Goal: Task Accomplishment & Management: Use online tool/utility

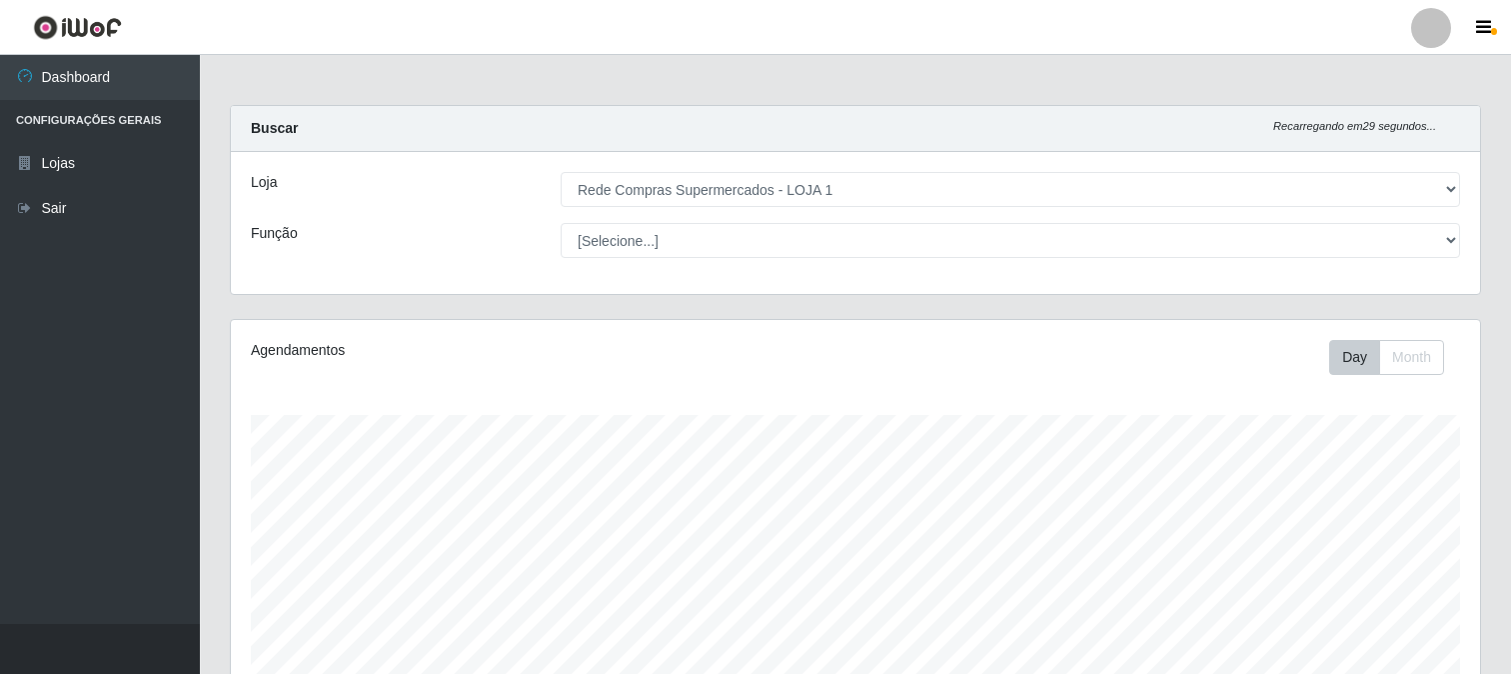
select select "158"
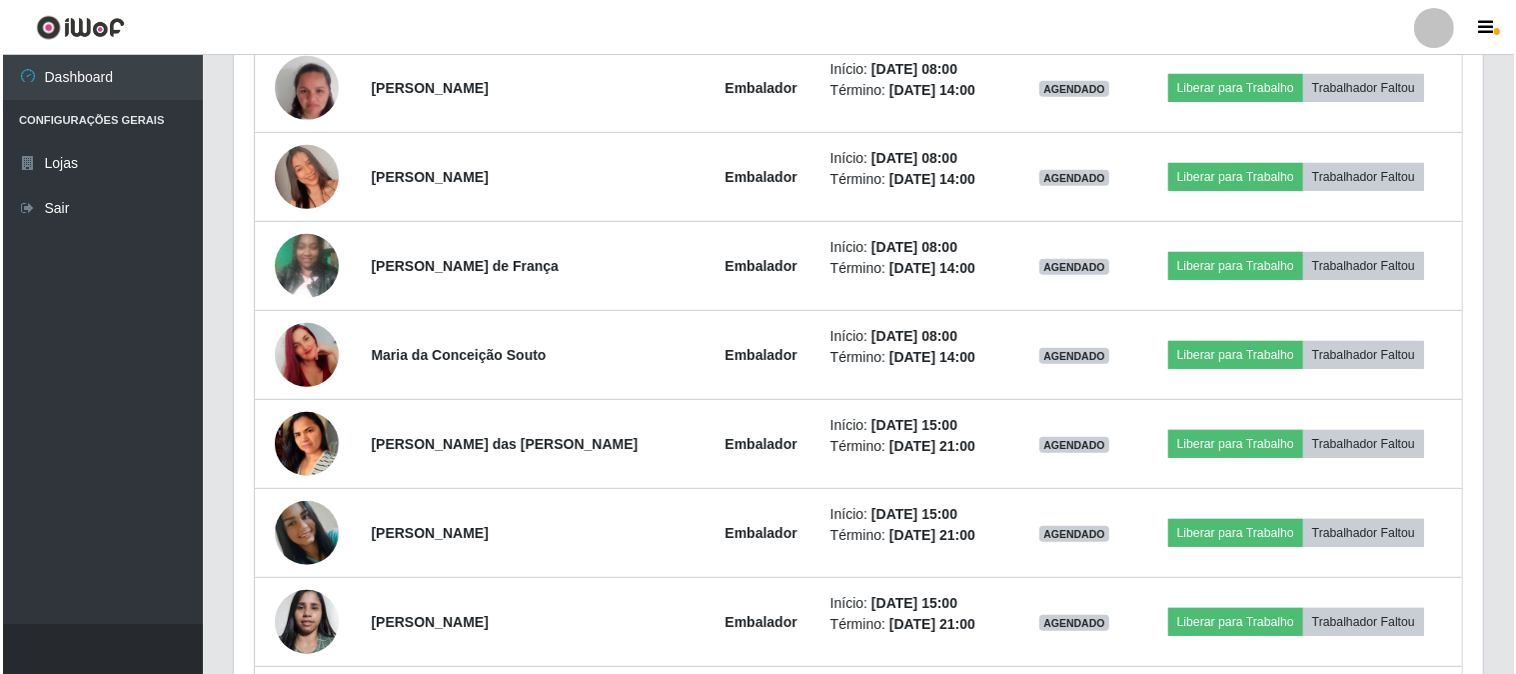
scroll to position [414, 1250]
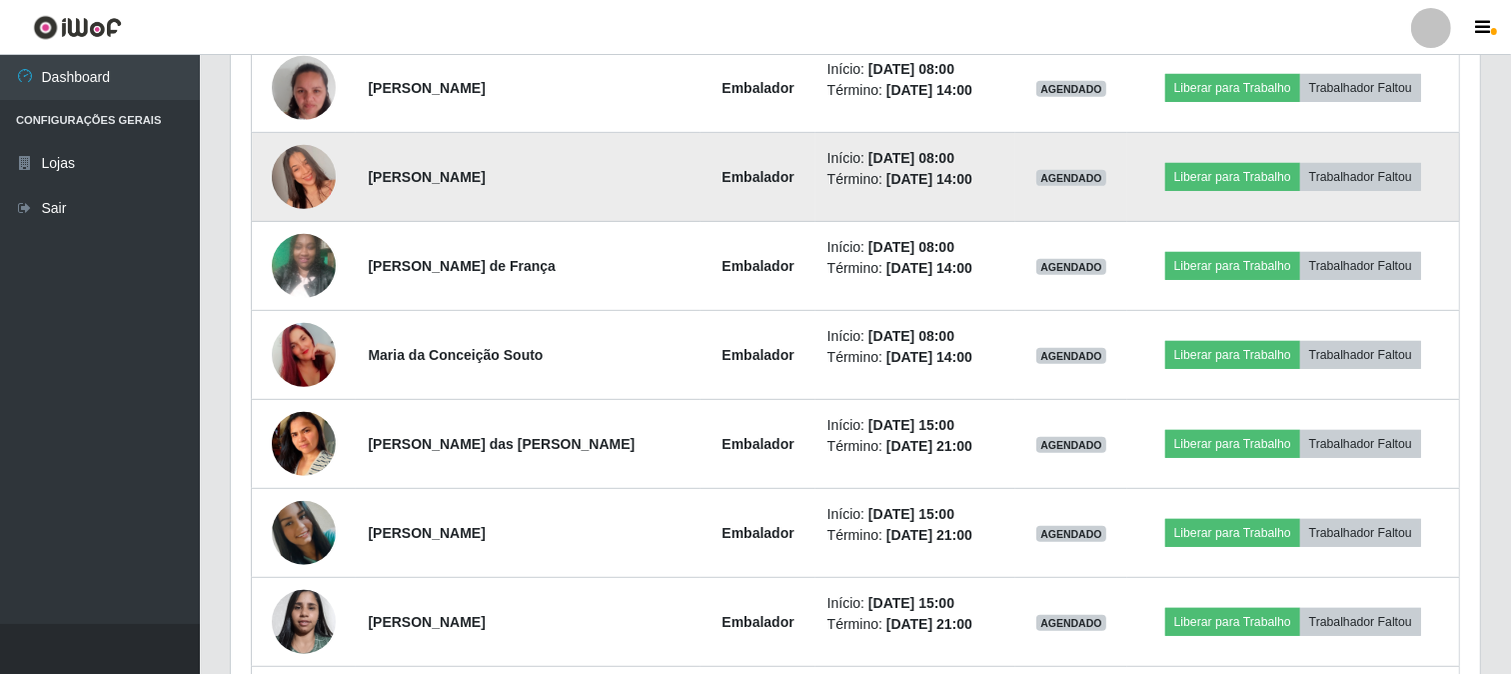
click at [290, 187] on img at bounding box center [304, 177] width 64 height 114
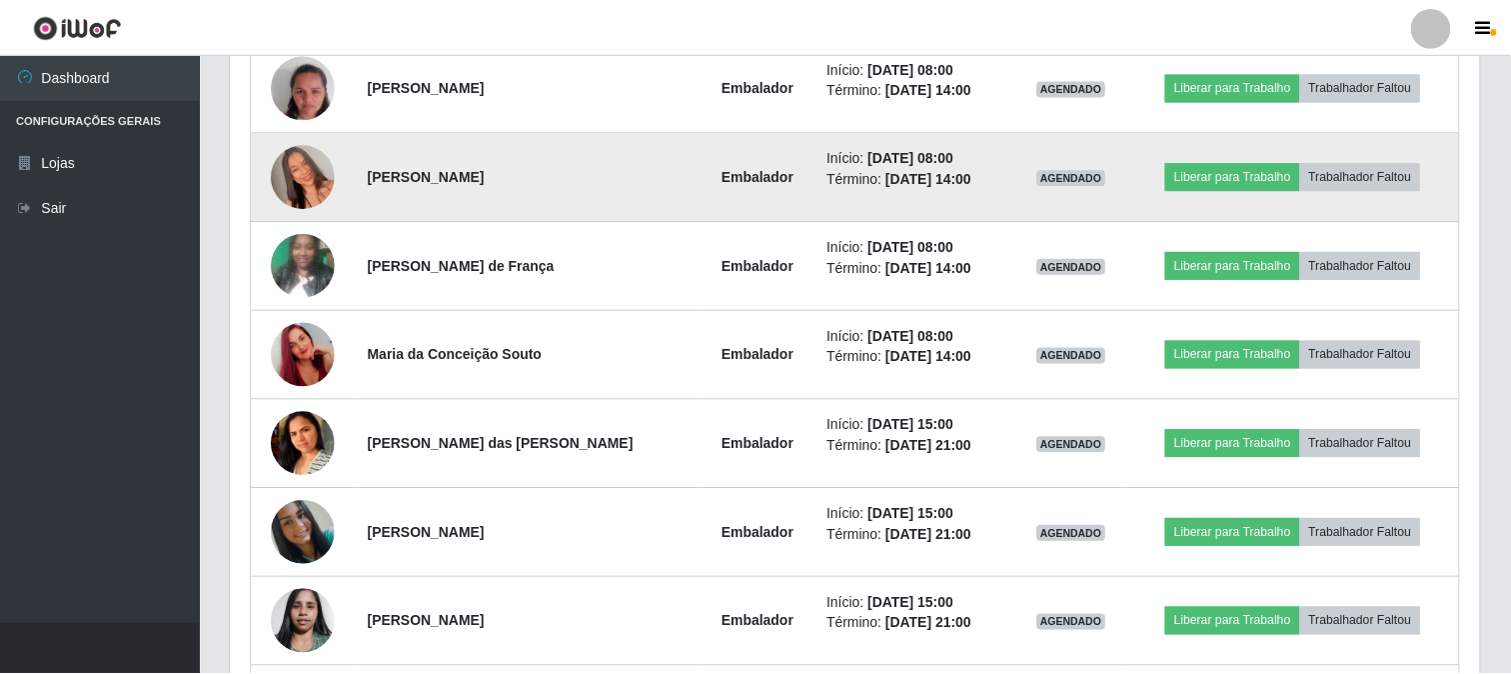
scroll to position [414, 1237]
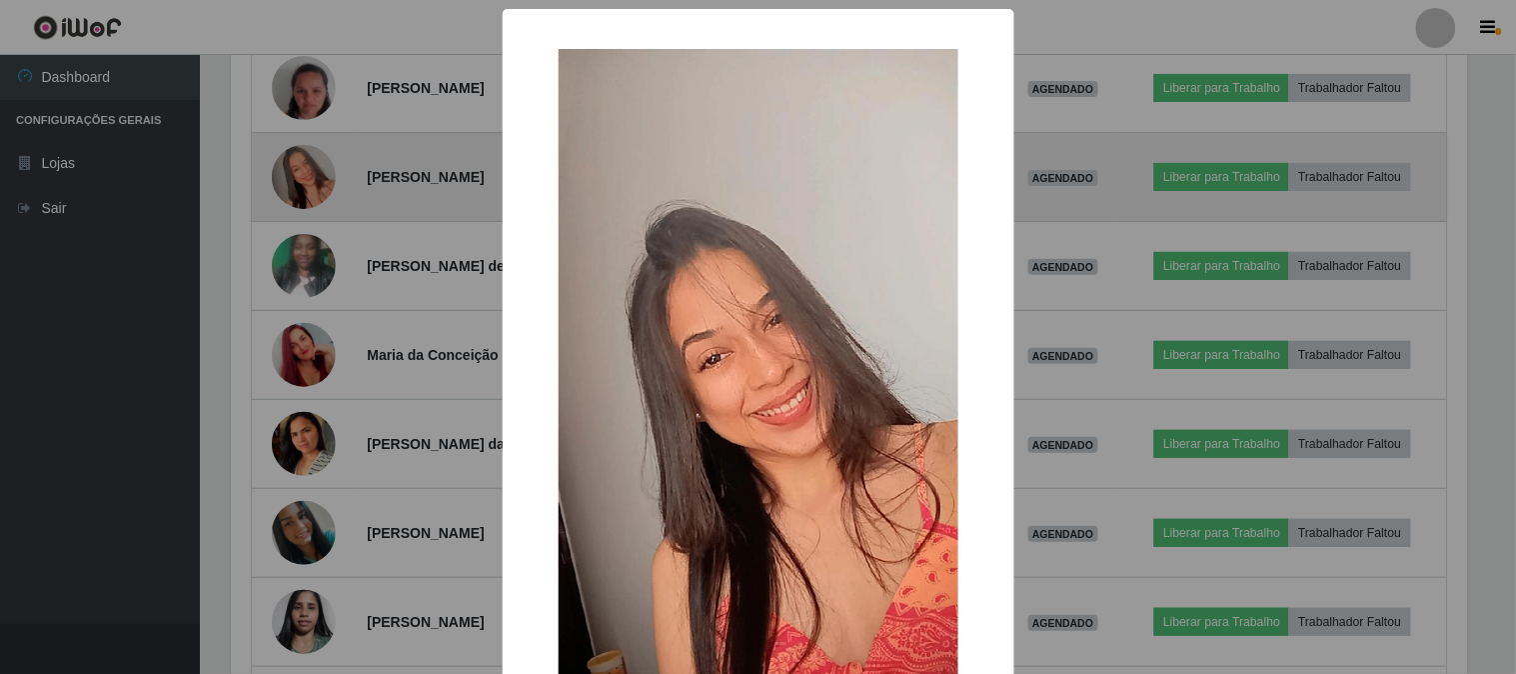
click at [290, 187] on div "× OK Cancel" at bounding box center [758, 337] width 1516 height 674
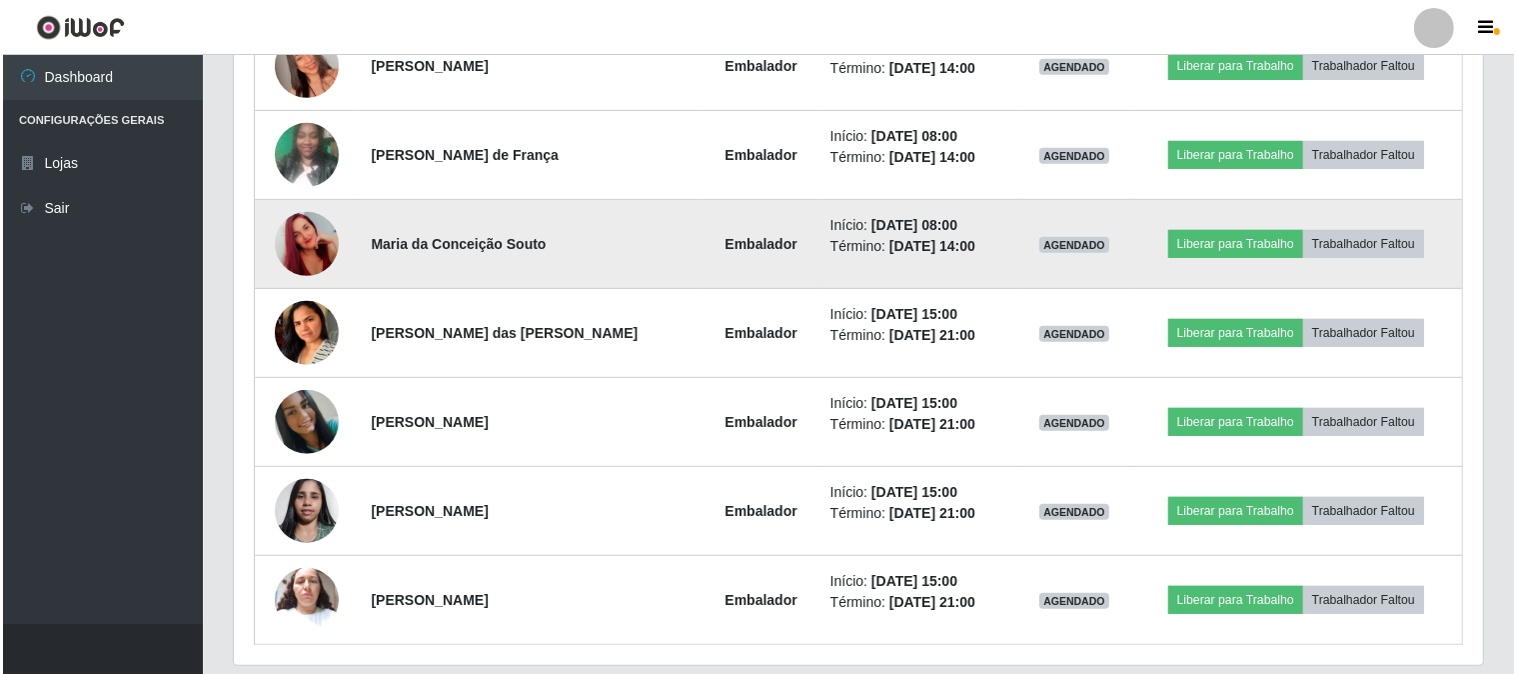
scroll to position [1011, 0]
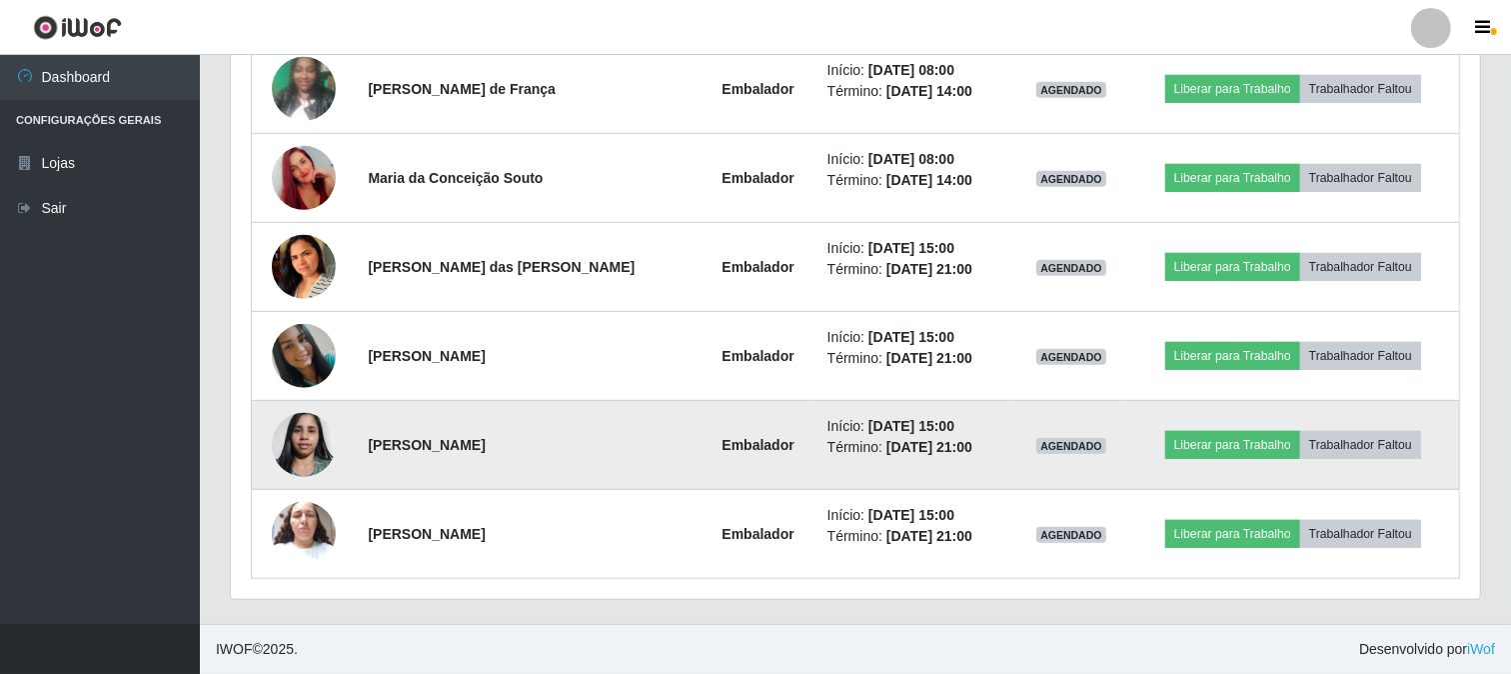
click at [306, 451] on img at bounding box center [304, 444] width 64 height 85
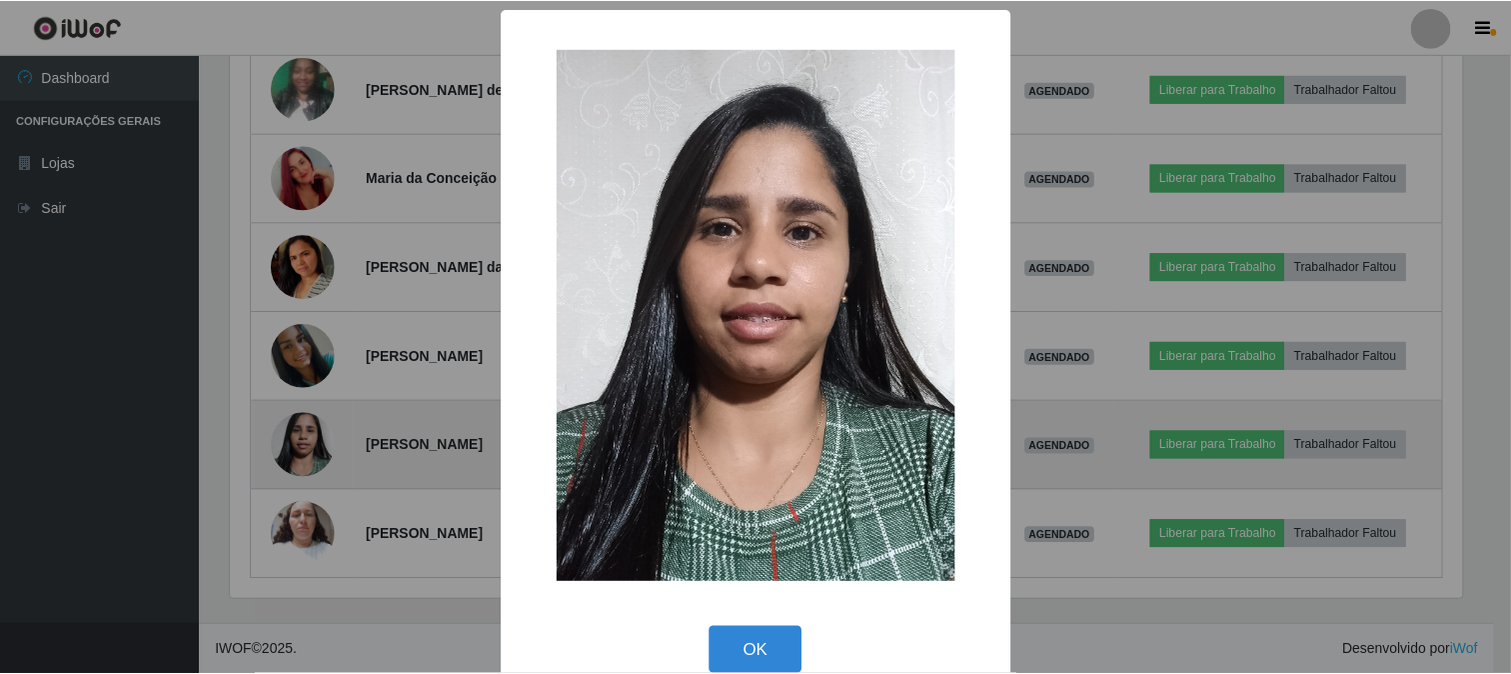
scroll to position [414, 1237]
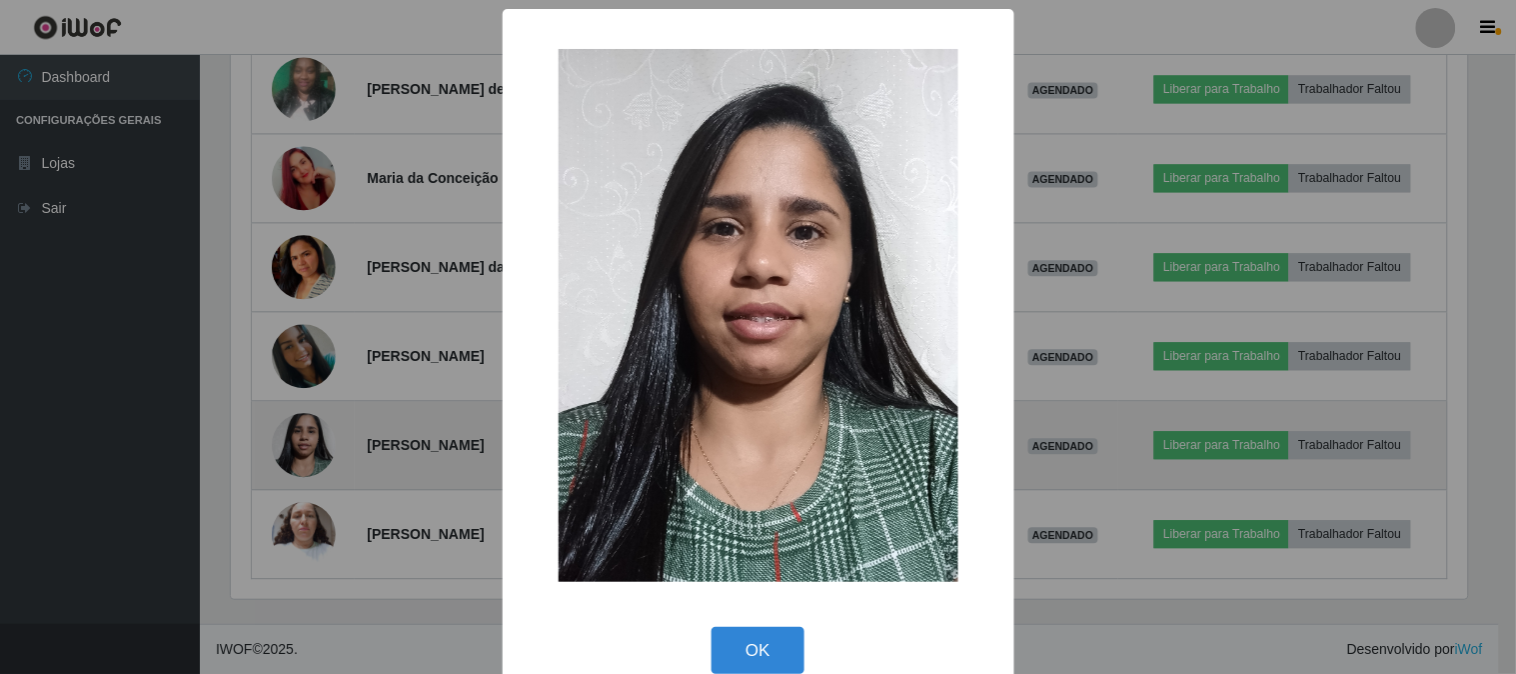
click at [306, 451] on div "× OK Cancel" at bounding box center [758, 337] width 1516 height 674
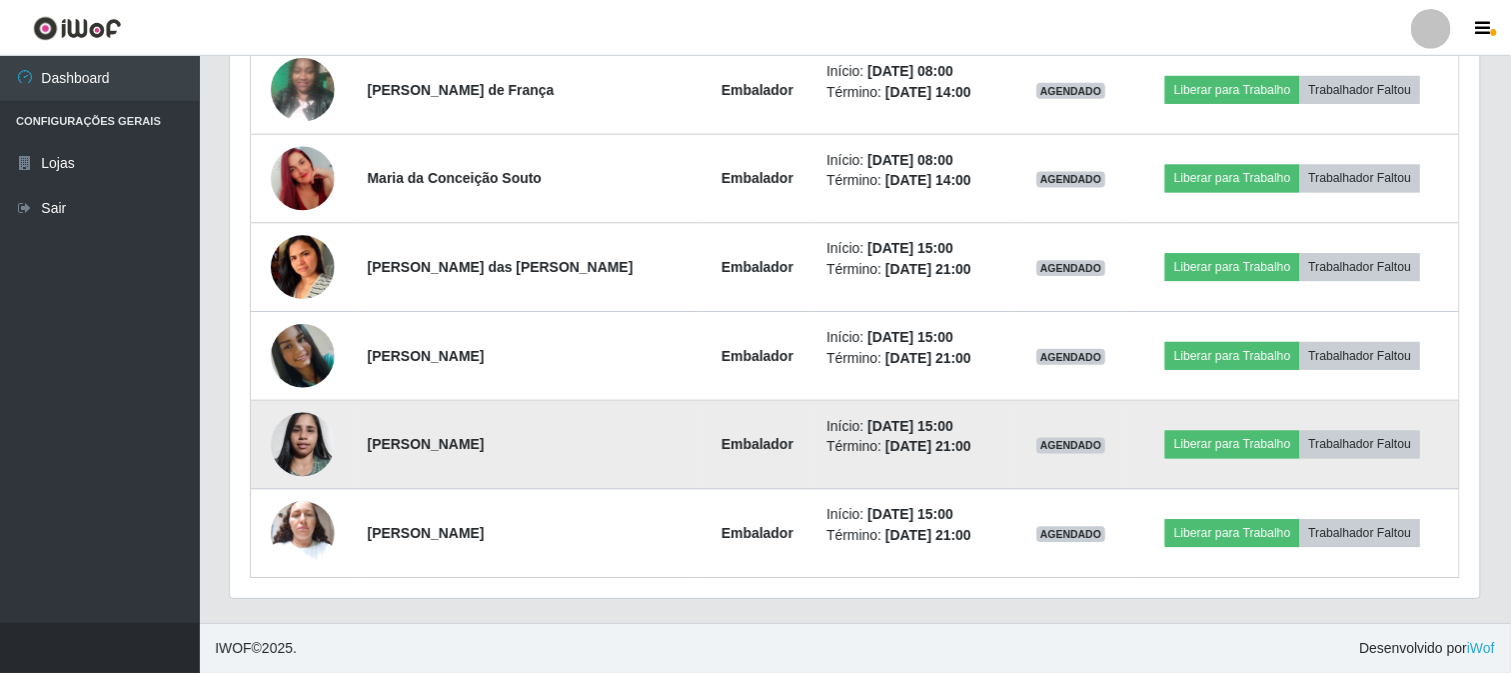
scroll to position [414, 1250]
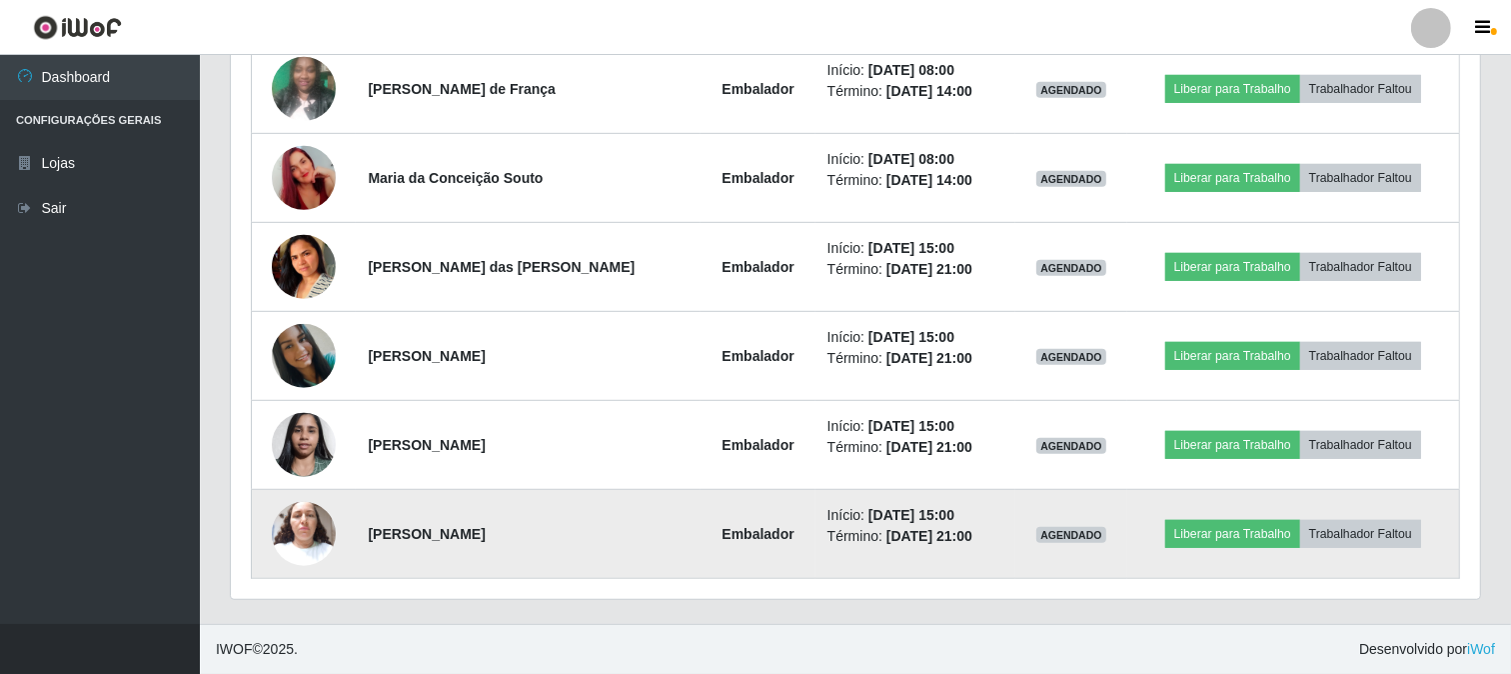
click at [306, 527] on img at bounding box center [304, 533] width 64 height 85
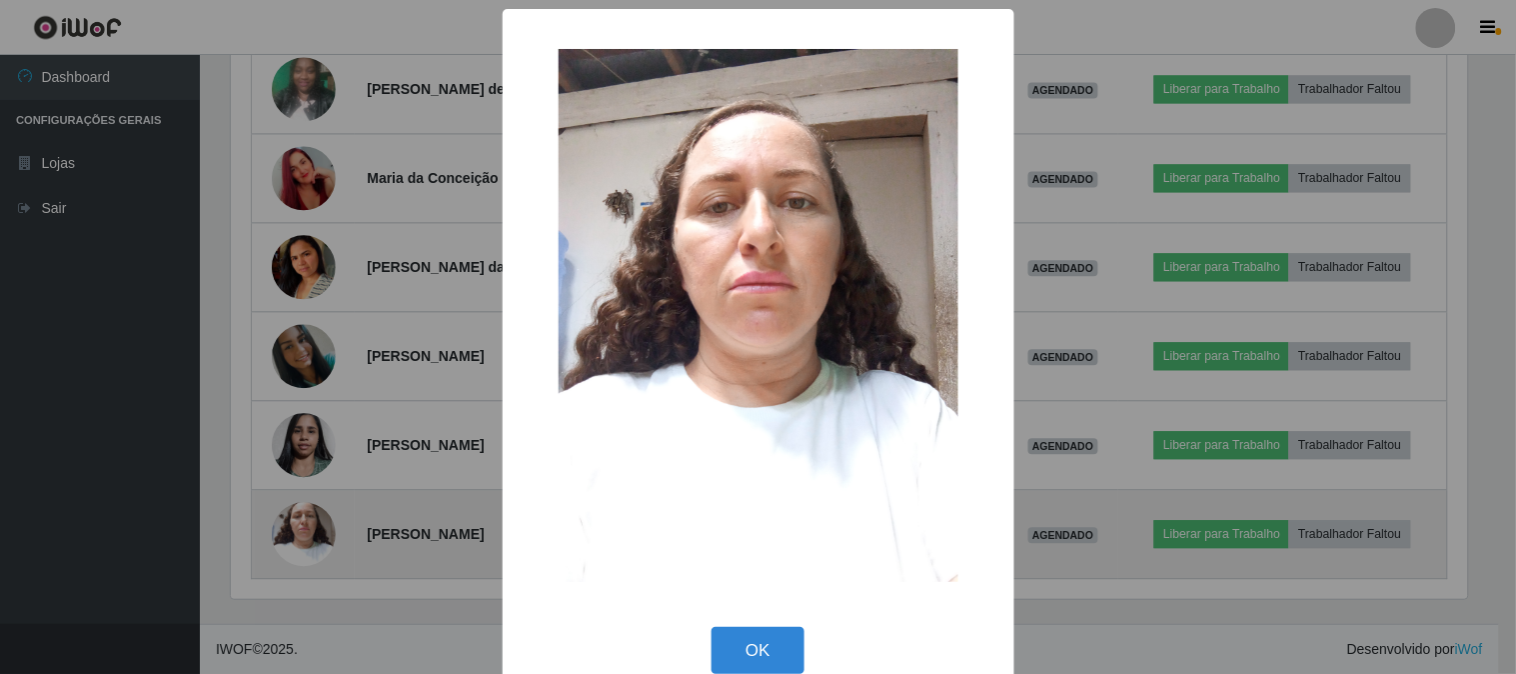
click at [306, 527] on div "× OK Cancel" at bounding box center [758, 337] width 1516 height 674
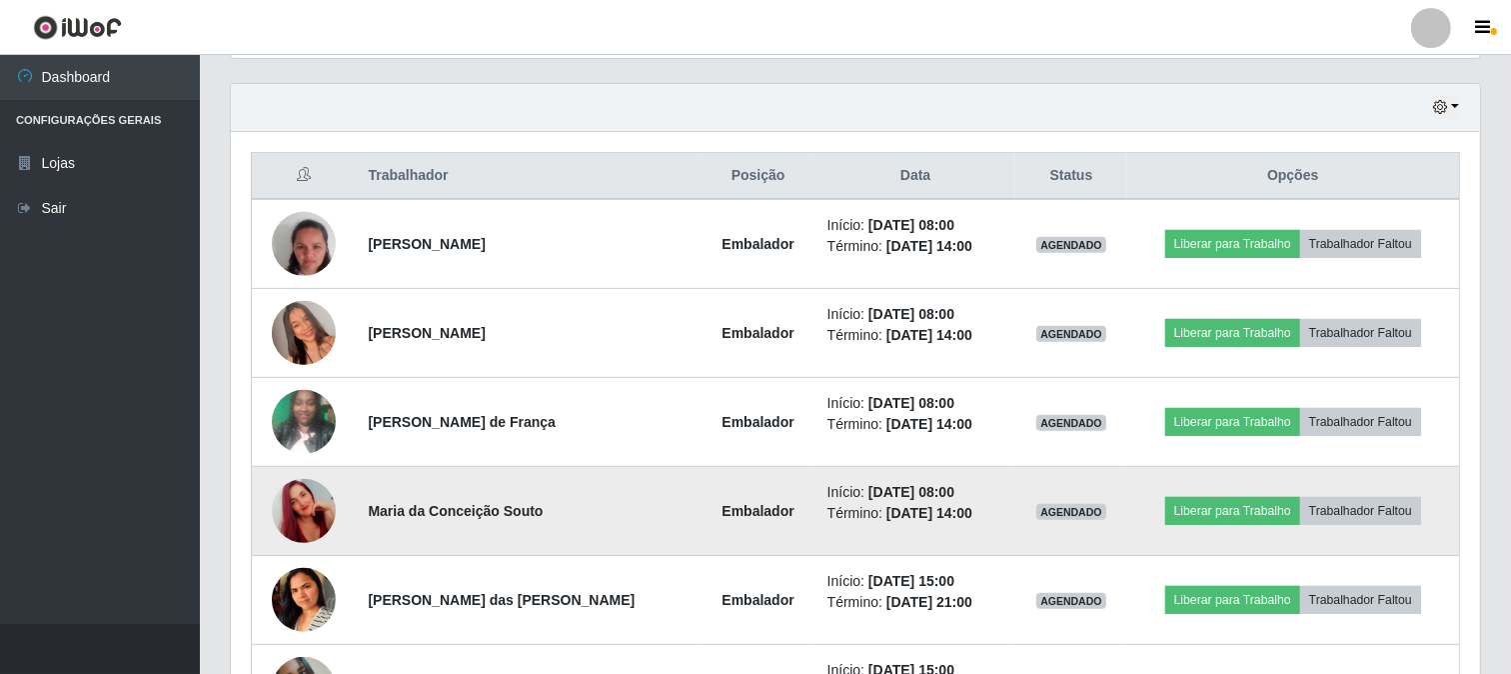
scroll to position [788, 0]
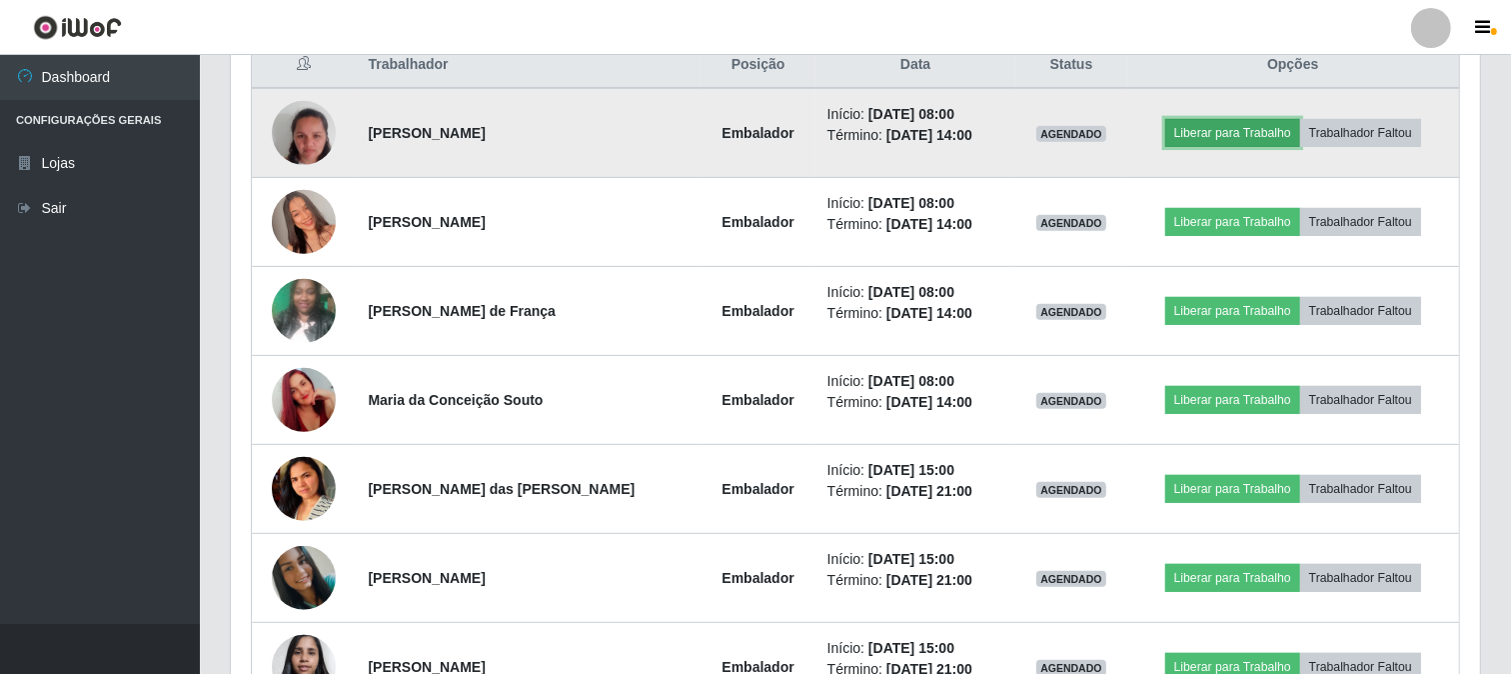
click at [1266, 133] on button "Liberar para Trabalho" at bounding box center [1233, 133] width 135 height 28
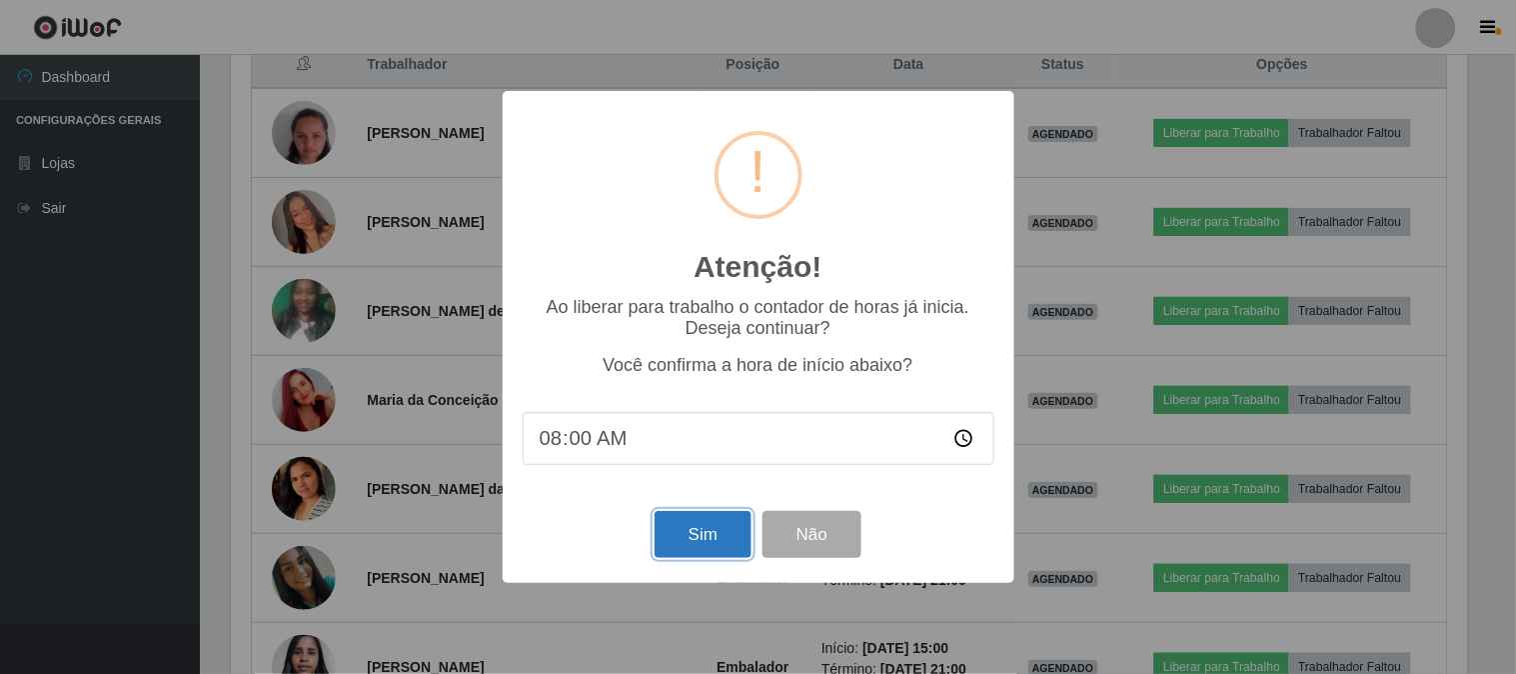
click at [717, 526] on button "Sim" at bounding box center [703, 534] width 97 height 47
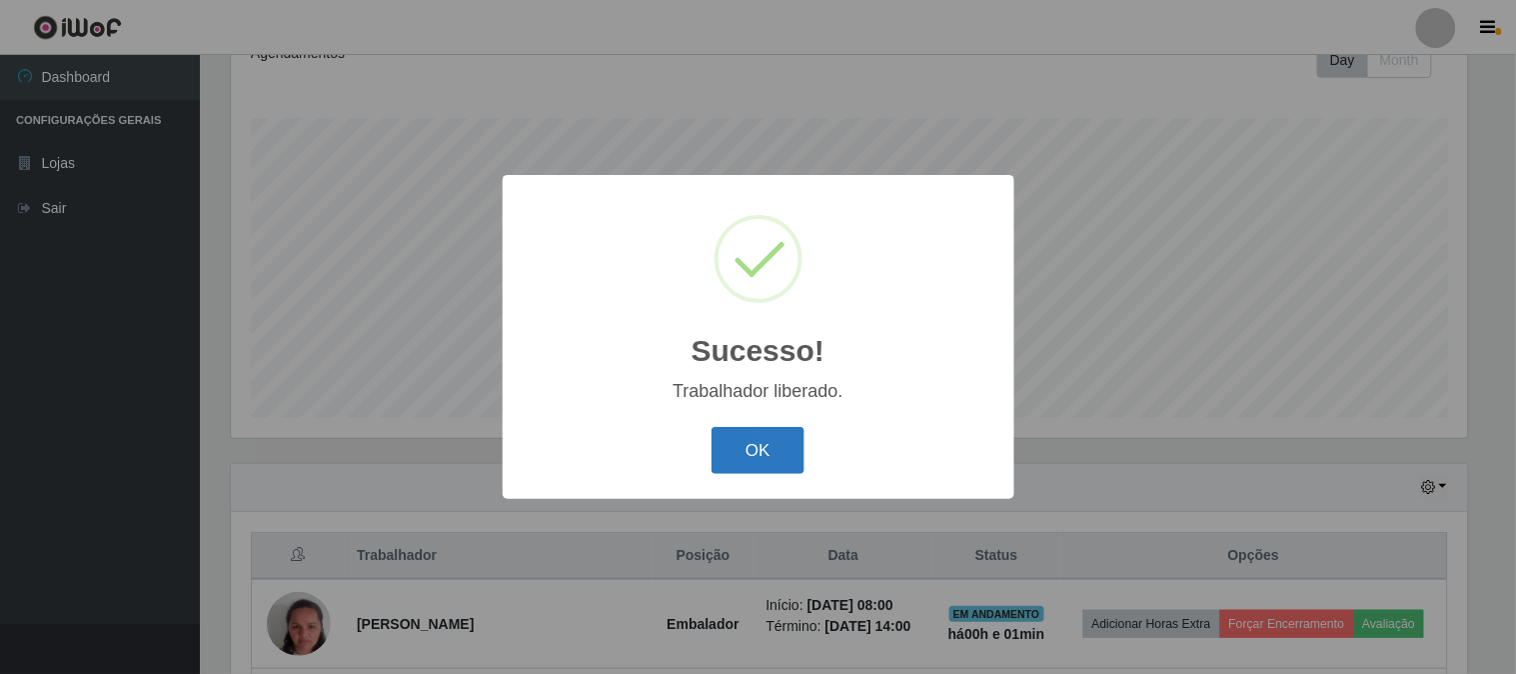
click at [782, 470] on button "OK" at bounding box center [758, 450] width 93 height 47
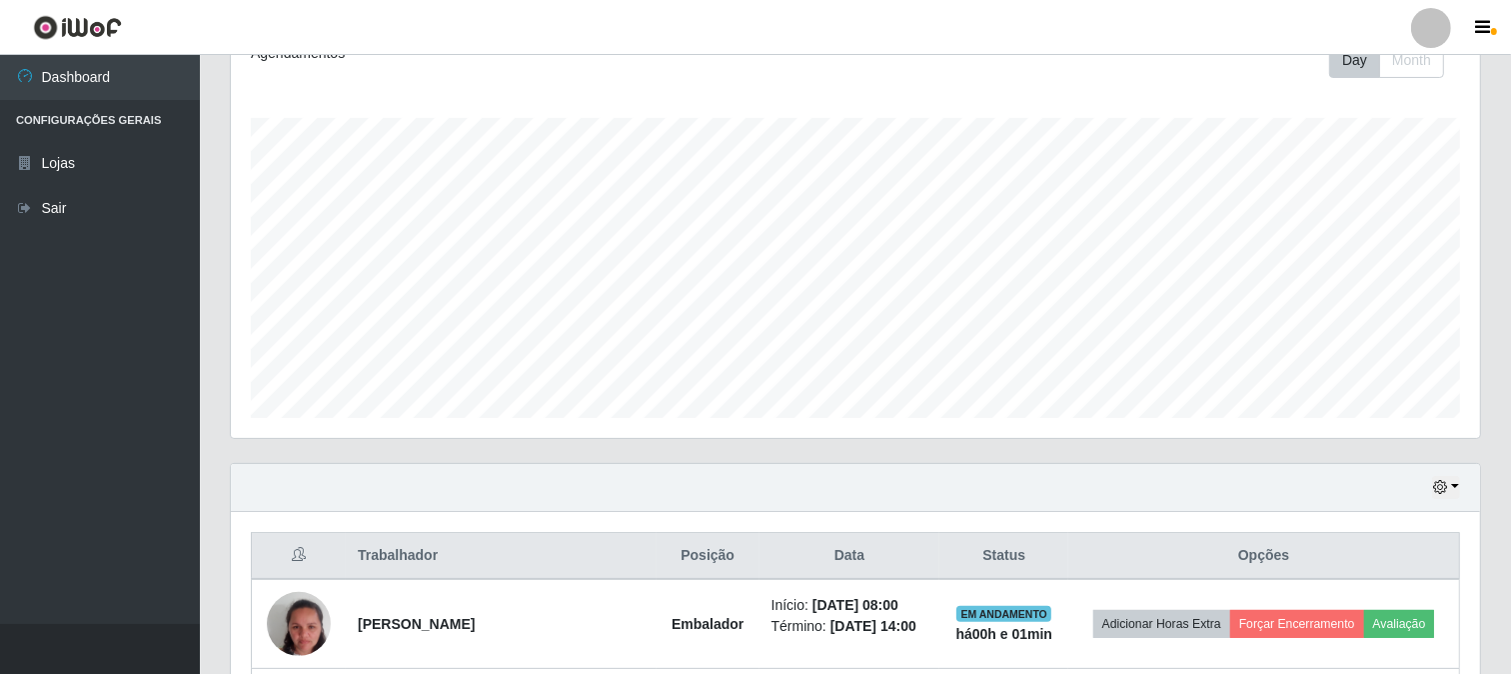
scroll to position [631, 0]
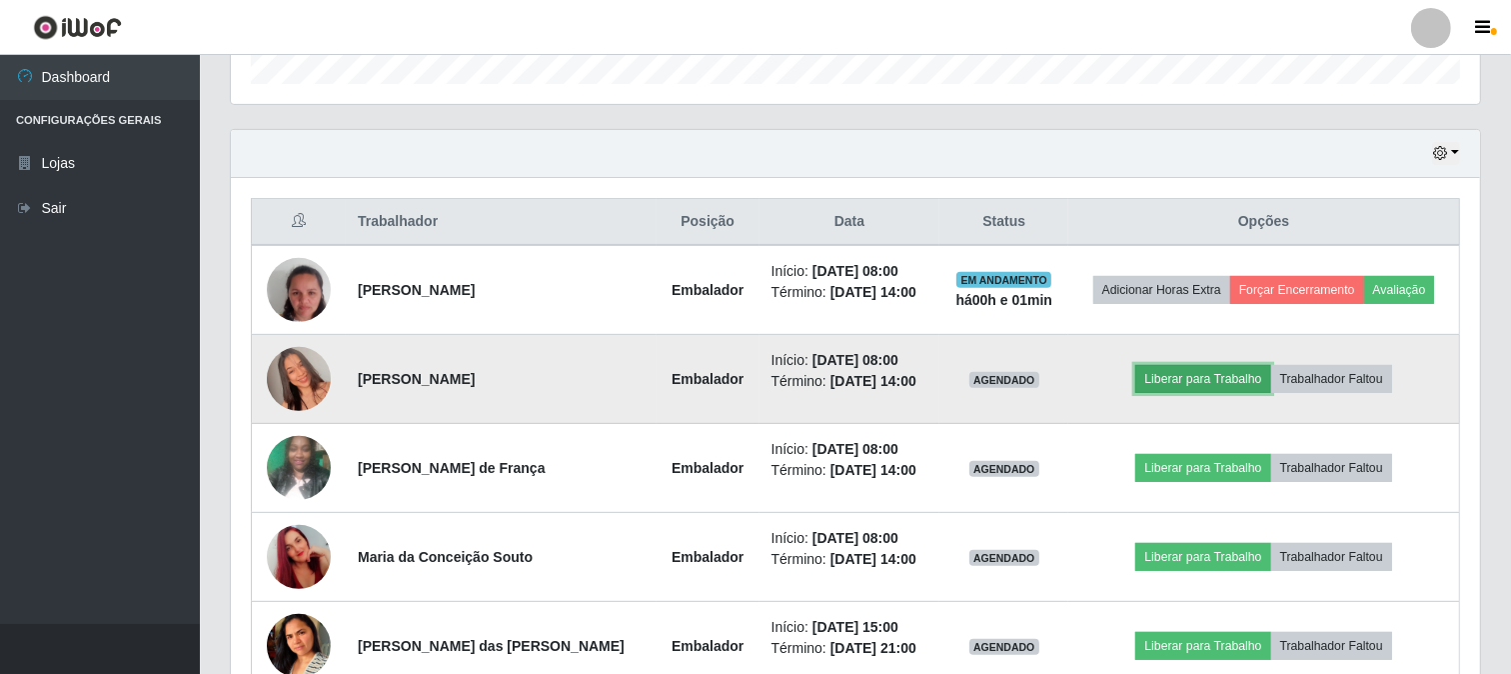
click at [1212, 383] on button "Liberar para Trabalho" at bounding box center [1203, 379] width 135 height 28
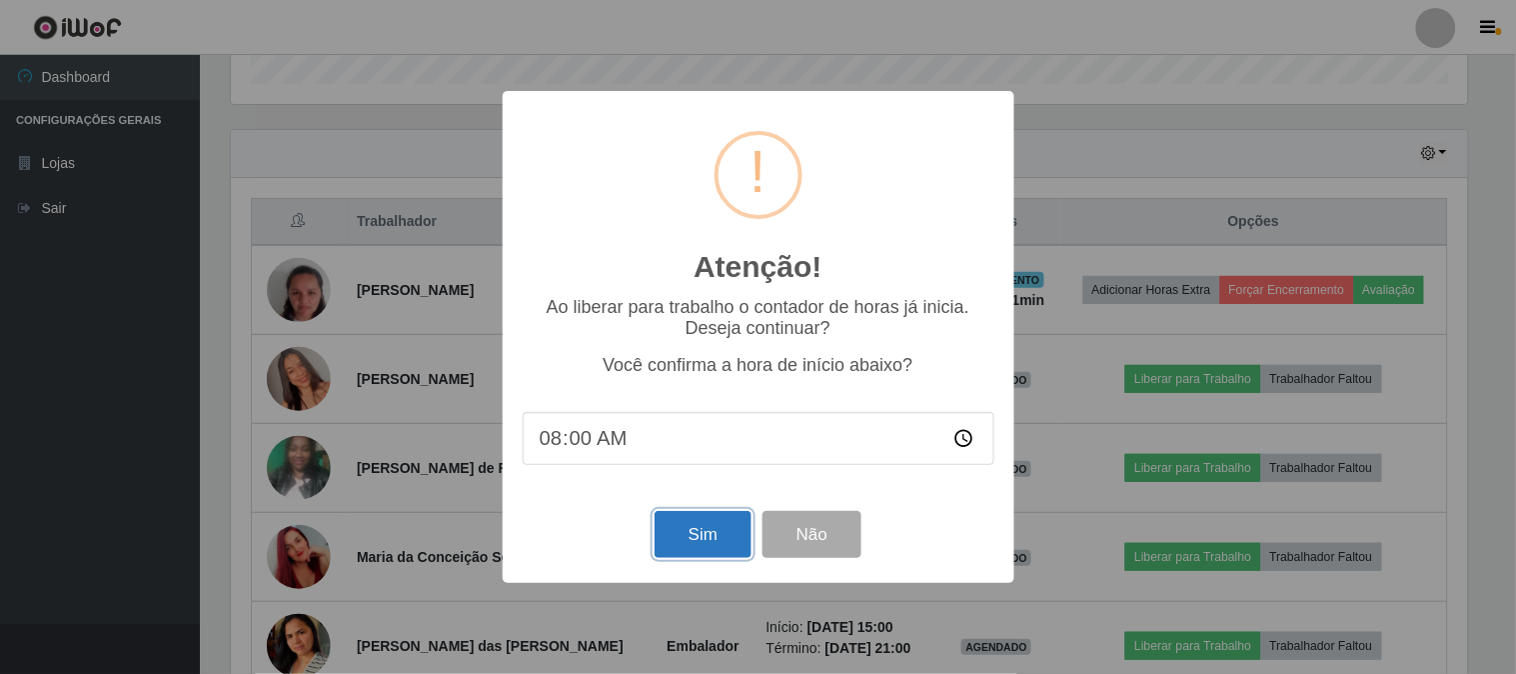
click at [722, 528] on button "Sim" at bounding box center [703, 534] width 97 height 47
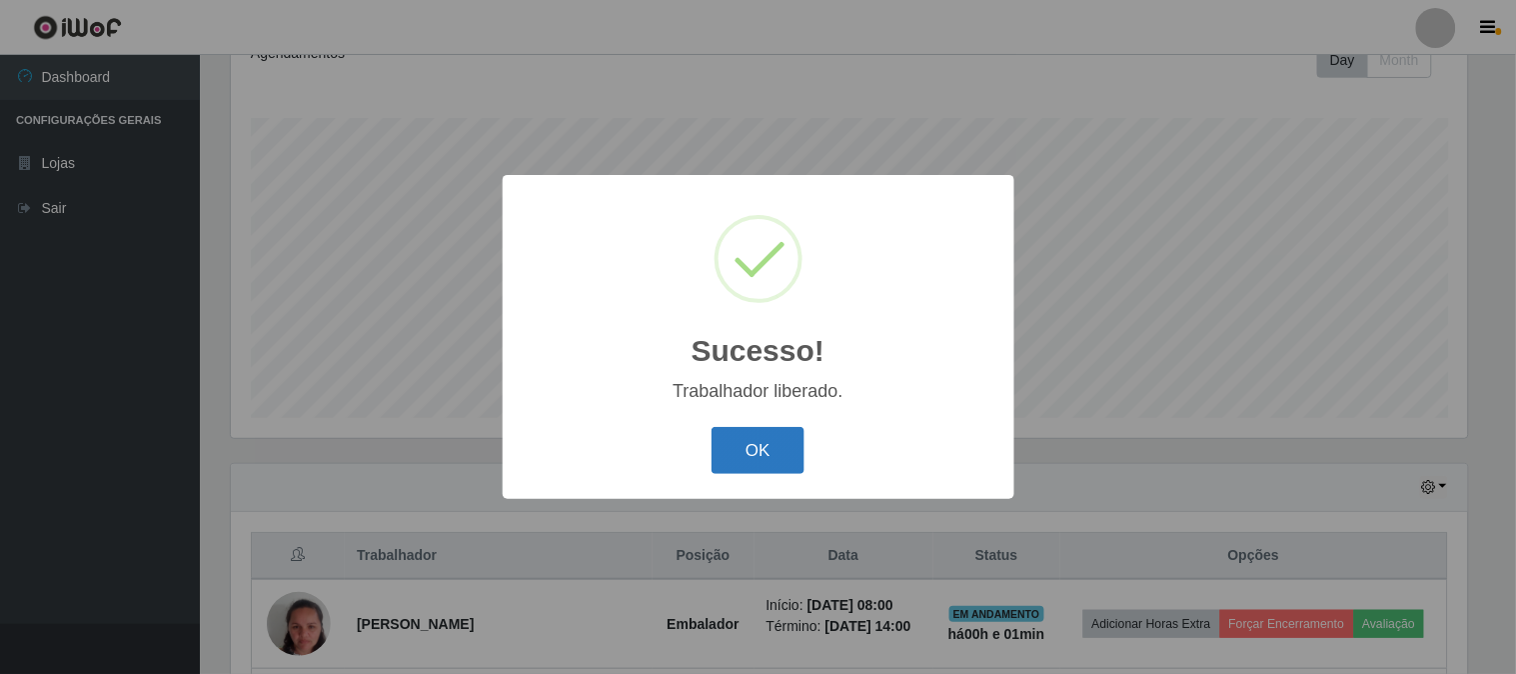
click at [770, 447] on button "OK" at bounding box center [758, 450] width 93 height 47
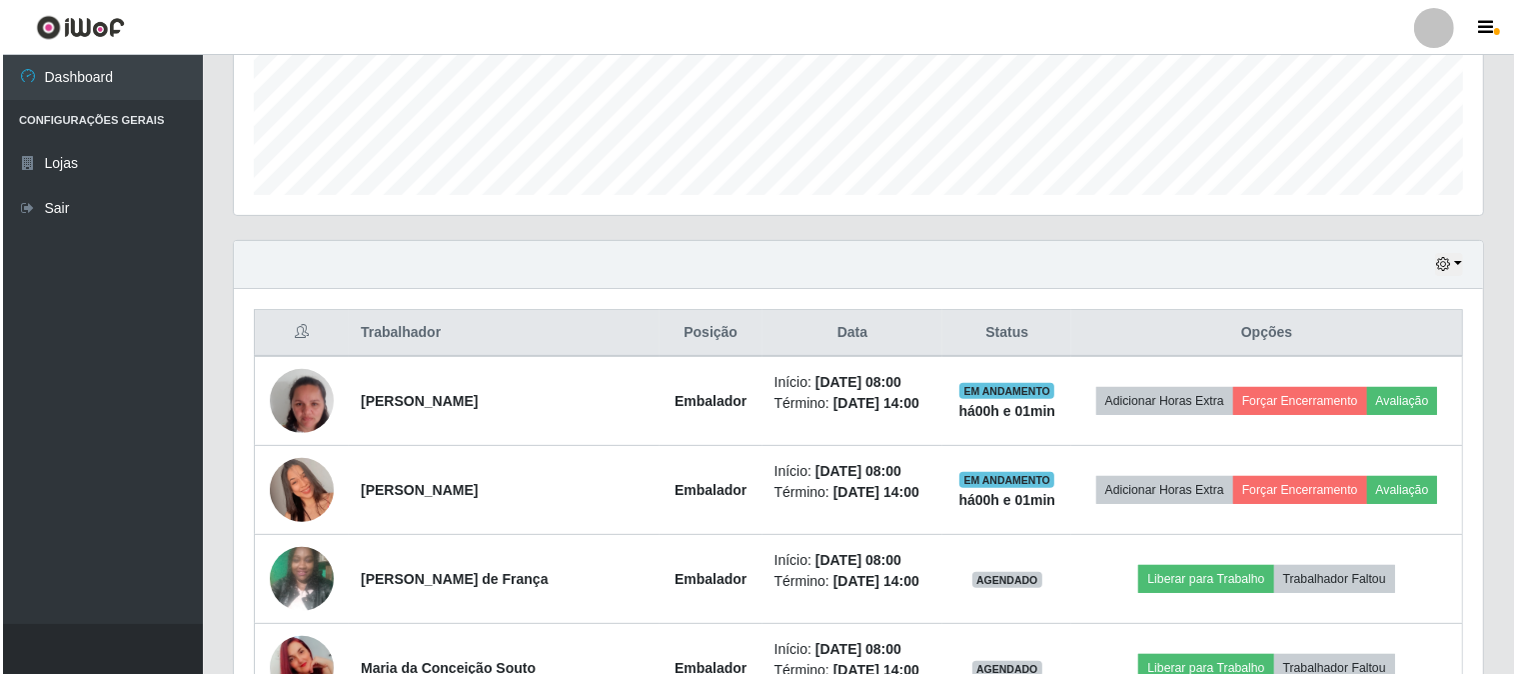
scroll to position [742, 0]
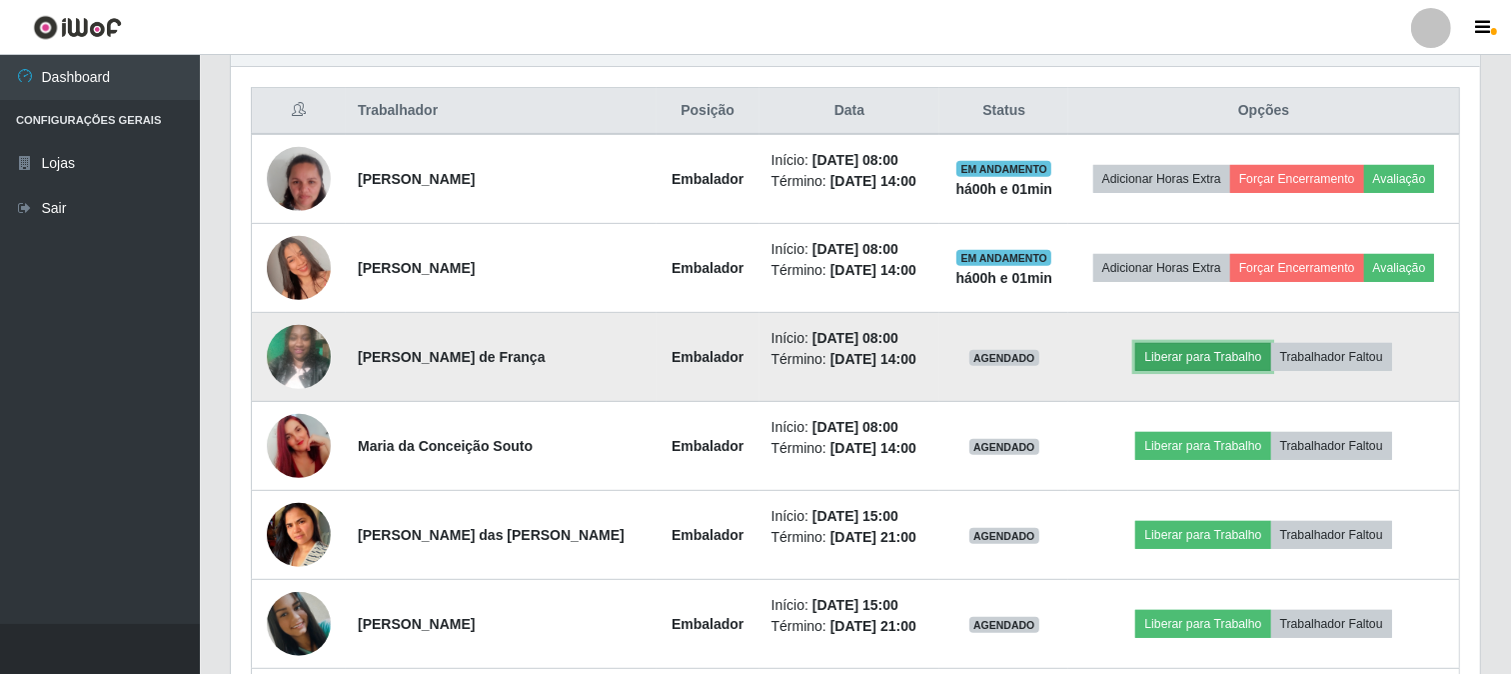
click at [1222, 368] on button "Liberar para Trabalho" at bounding box center [1203, 357] width 135 height 28
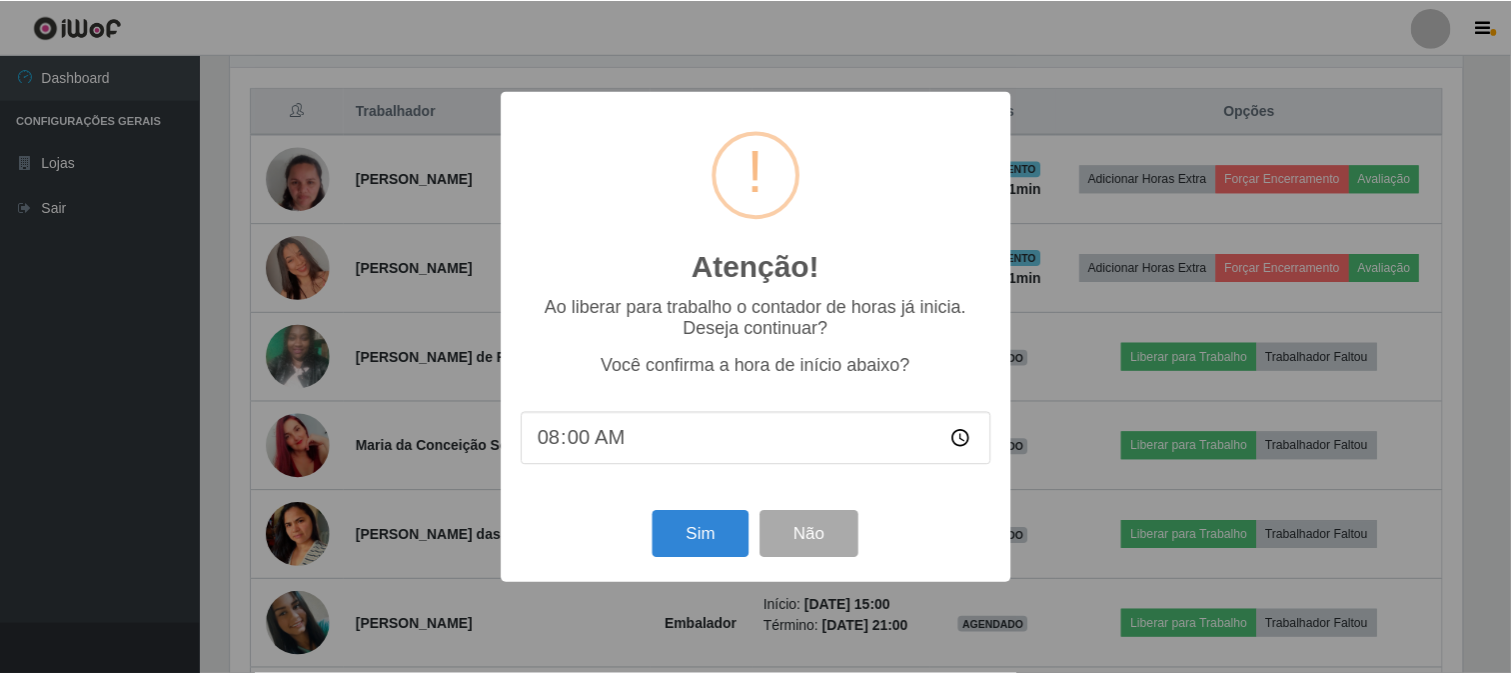
scroll to position [414, 1237]
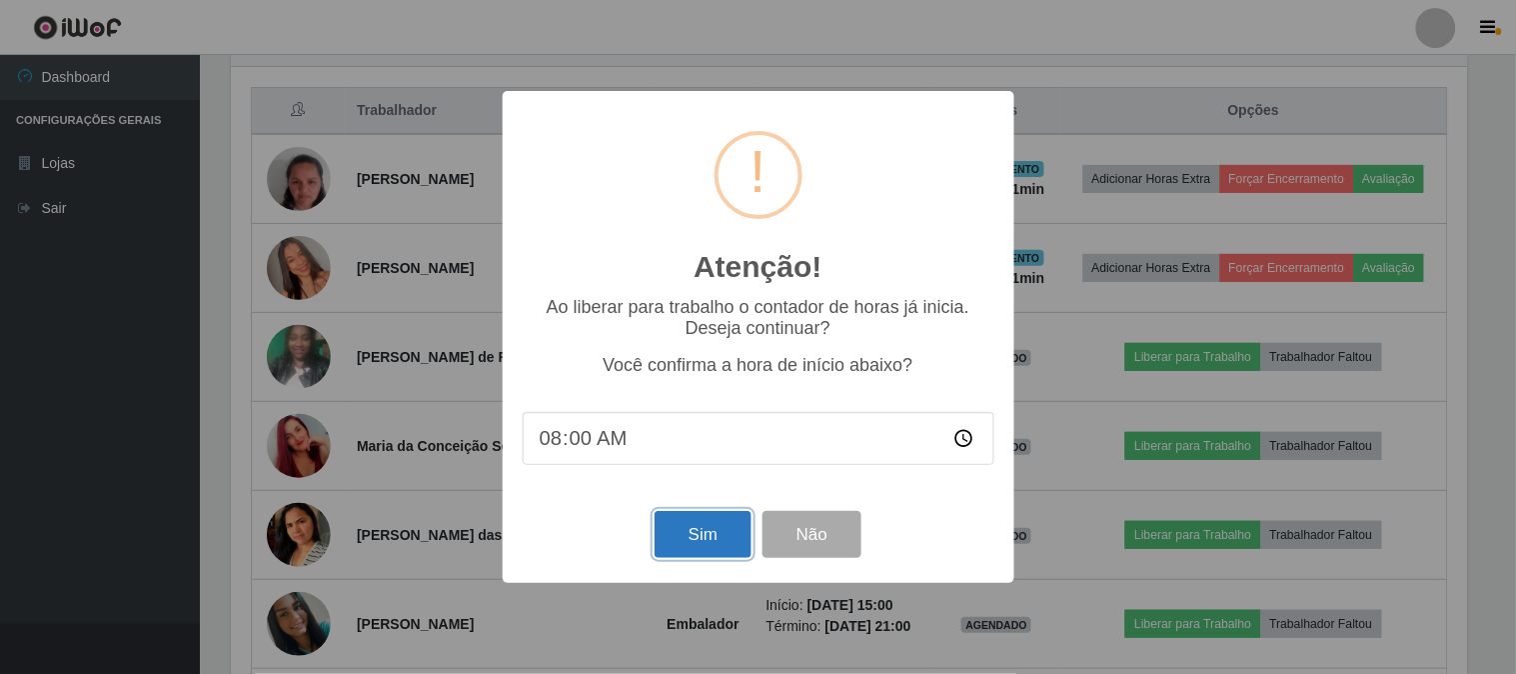
click at [681, 535] on button "Sim" at bounding box center [703, 534] width 97 height 47
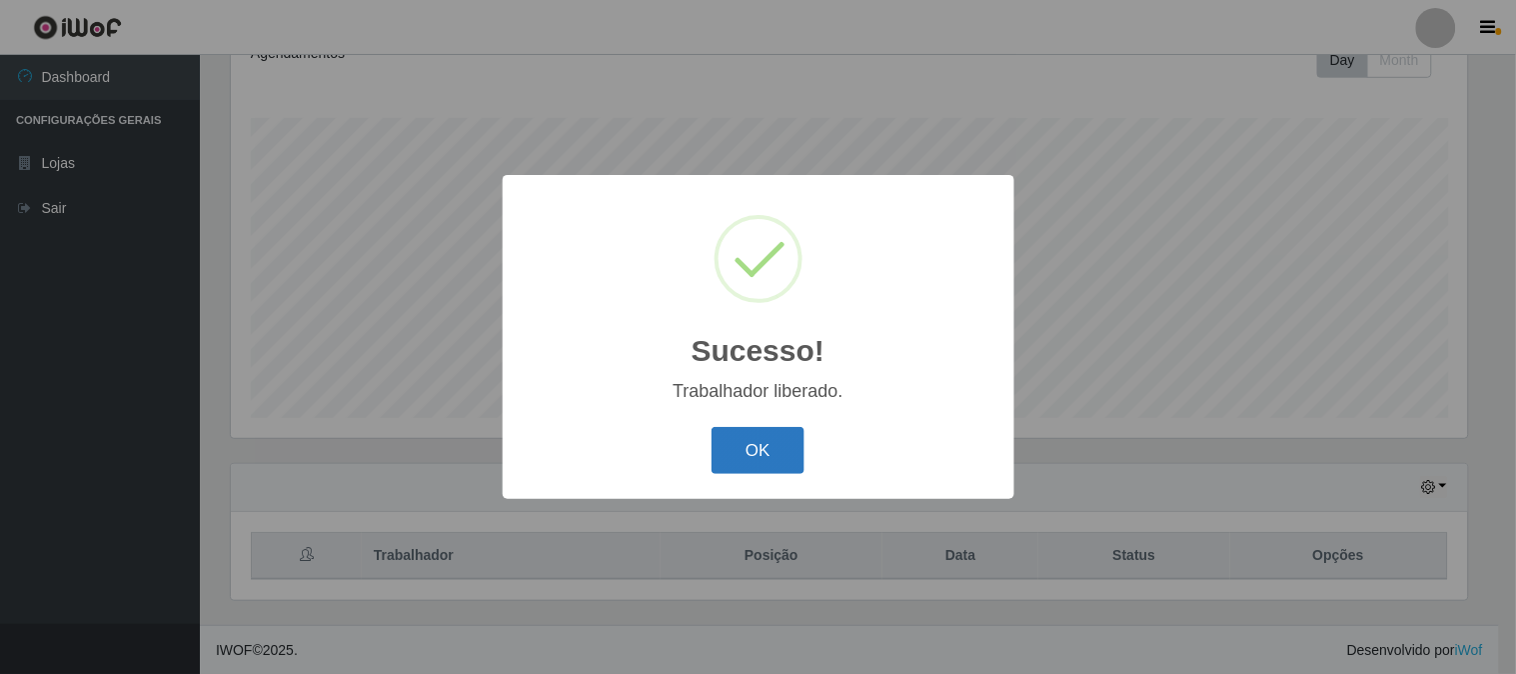
click at [751, 451] on button "OK" at bounding box center [758, 450] width 93 height 47
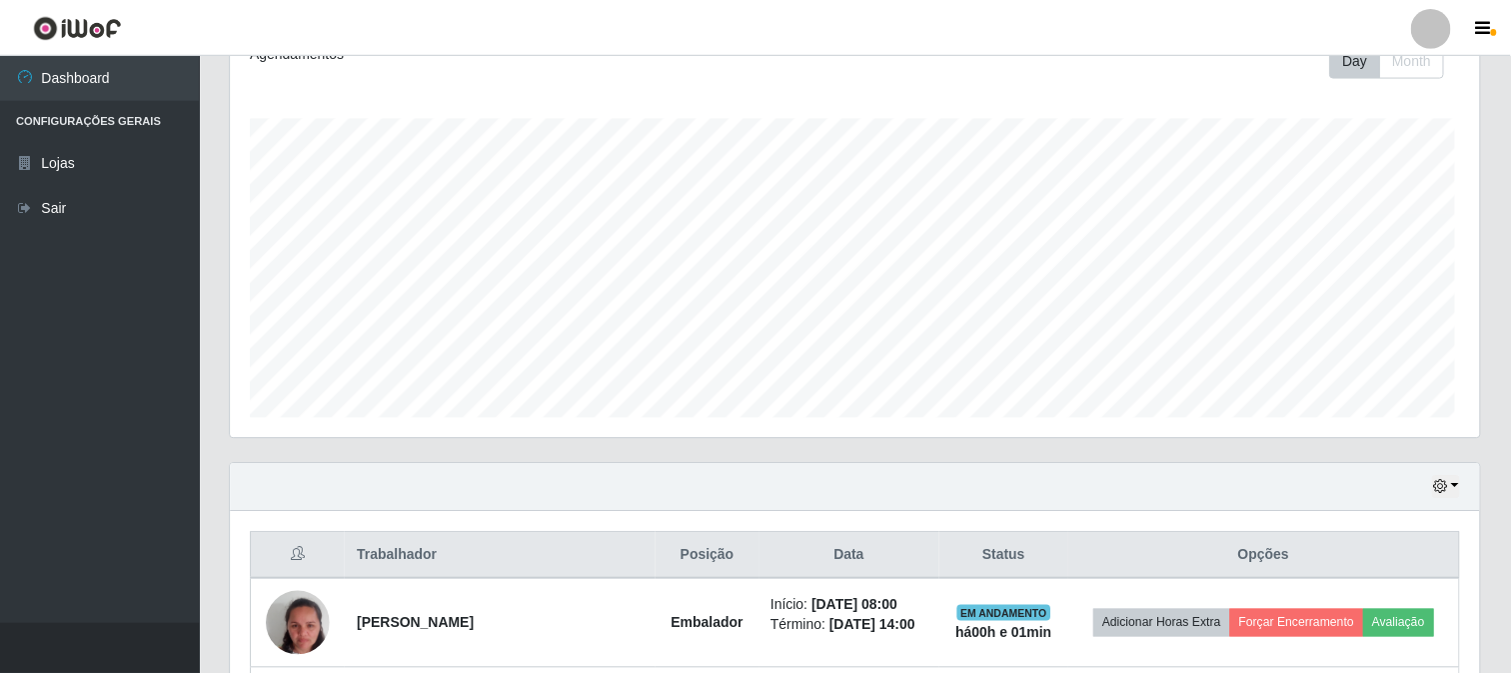
scroll to position [0, 0]
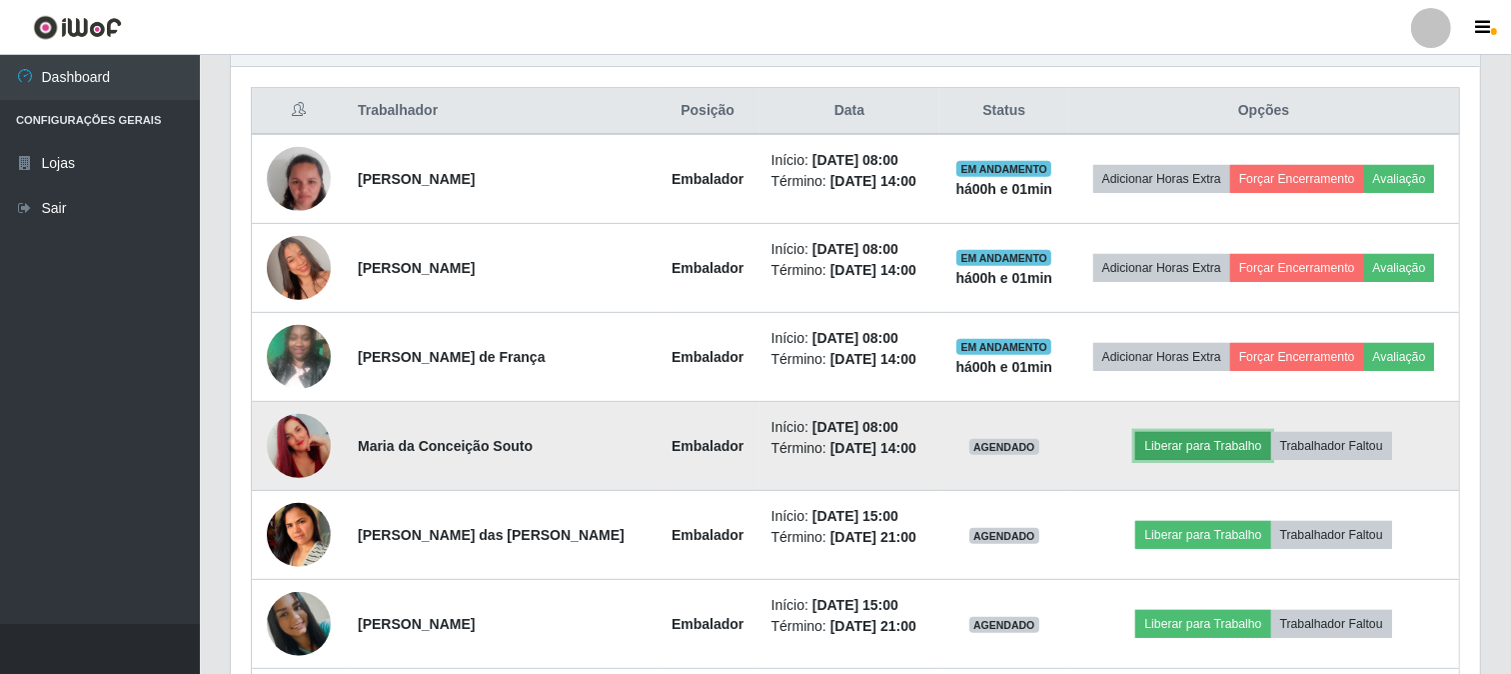
click at [1208, 443] on button "Liberar para Trabalho" at bounding box center [1203, 446] width 135 height 28
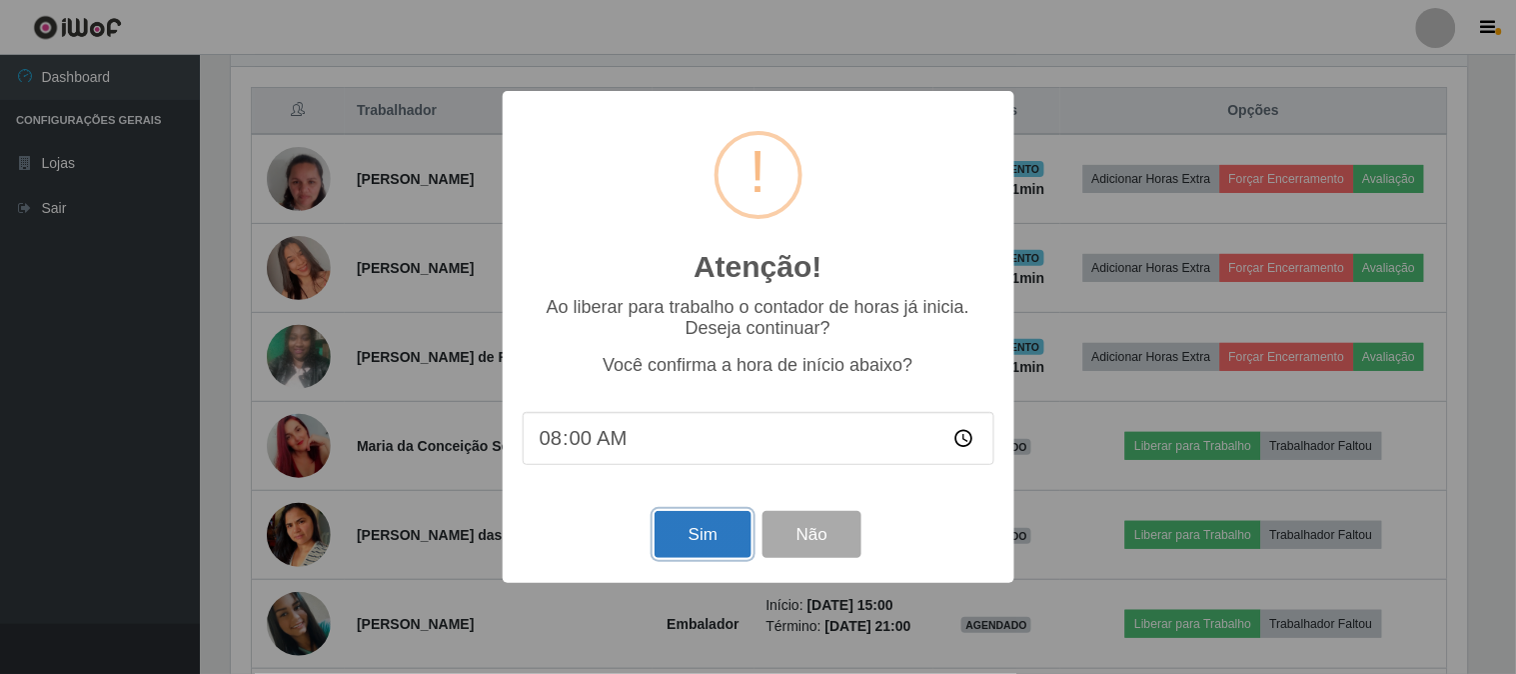
click at [681, 526] on button "Sim" at bounding box center [703, 534] width 97 height 47
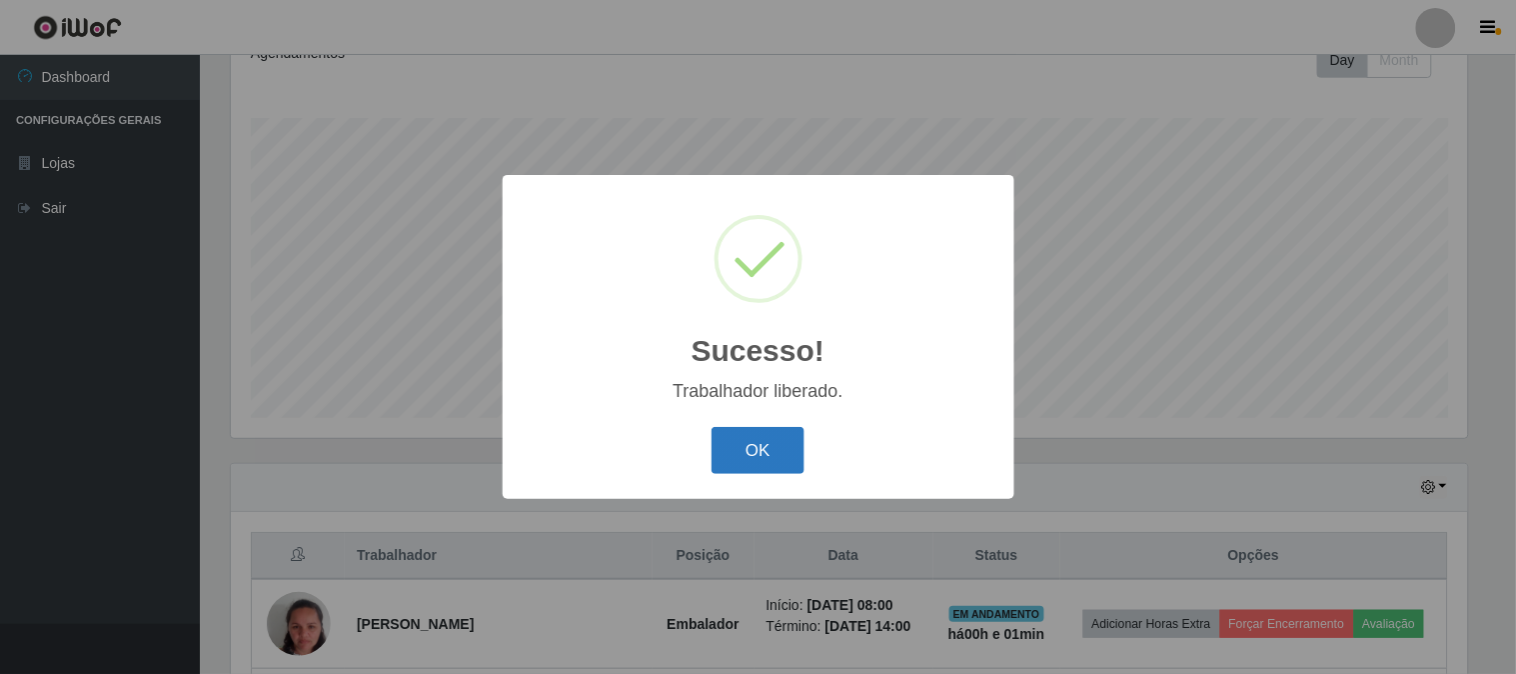
click at [771, 461] on button "OK" at bounding box center [758, 450] width 93 height 47
